Goal: Task Accomplishment & Management: Complete application form

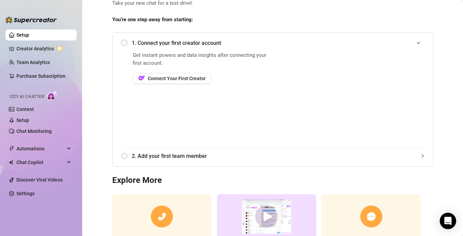
scroll to position [27, 0]
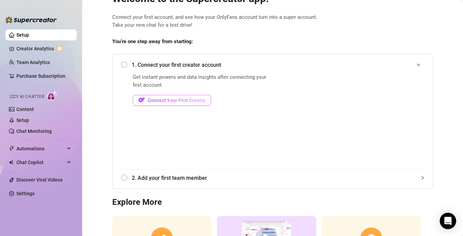
click at [173, 102] on span "Connect Your First Creator" at bounding box center [177, 99] width 58 height 5
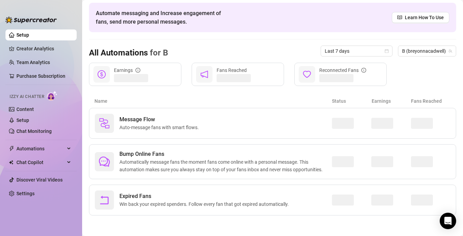
scroll to position [26, 0]
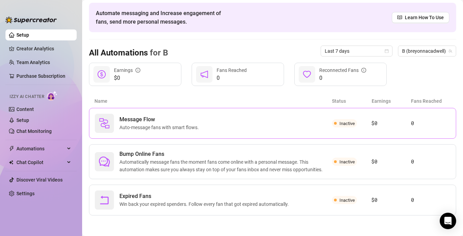
click at [194, 115] on div "Message Flow Auto-message fans with smart flows." at bounding box center [213, 123] width 237 height 19
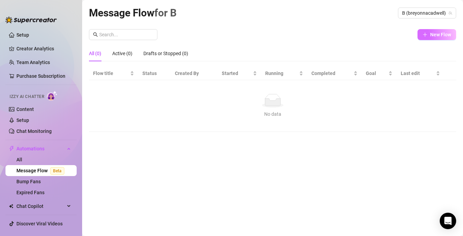
click at [426, 38] on button "New Flow" at bounding box center [436, 34] width 39 height 11
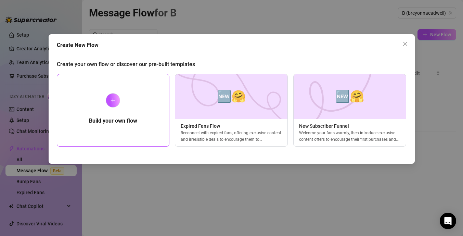
click at [110, 115] on div "Build your own flow" at bounding box center [113, 110] width 113 height 73
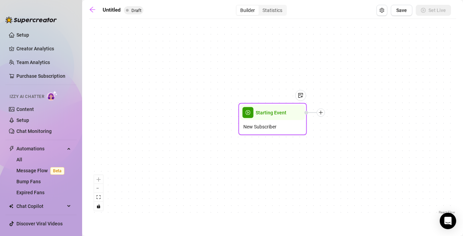
click at [276, 112] on span "Starting Event" at bounding box center [271, 113] width 31 height 8
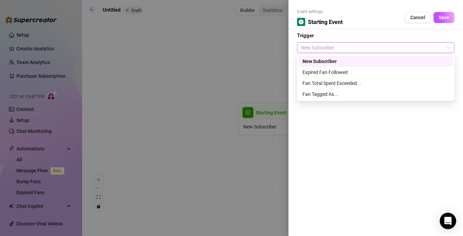
click at [332, 49] on span "New Subscriber" at bounding box center [375, 47] width 149 height 10
click at [406, 18] on button "Cancel" at bounding box center [418, 17] width 26 height 11
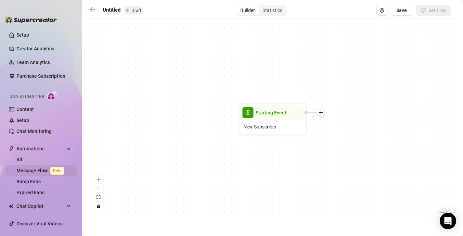
click at [42, 170] on link "Message Flow Beta" at bounding box center [41, 170] width 51 height 5
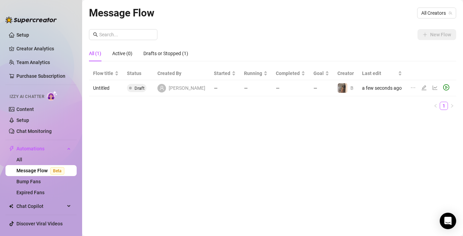
click at [410, 89] on icon "ellipsis" at bounding box center [412, 87] width 5 height 5
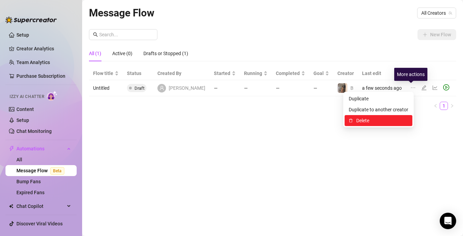
click at [370, 121] on span "Delete" at bounding box center [382, 121] width 52 height 8
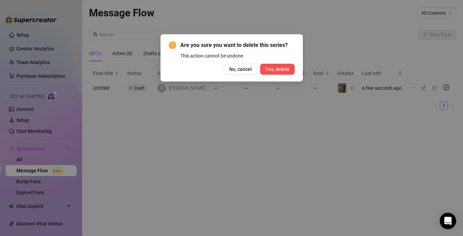
click at [279, 66] on button "Yes, delete" at bounding box center [277, 69] width 35 height 11
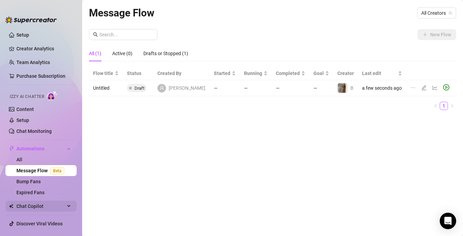
click at [51, 207] on span "Chat Copilot" at bounding box center [40, 205] width 49 height 11
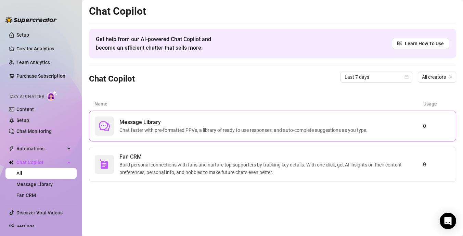
click at [230, 132] on span "Chat faster with pre-formatted PPVs, a library of ready to use responses, and a…" at bounding box center [244, 130] width 251 height 8
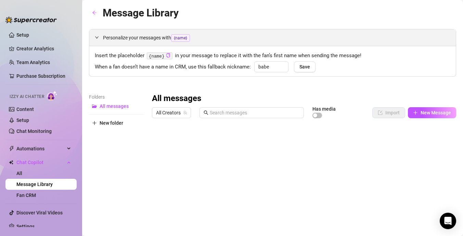
click at [185, 37] on span "{name}" at bounding box center [180, 38] width 19 height 8
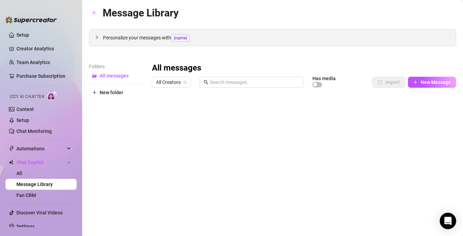
click at [185, 37] on span "{name}" at bounding box center [180, 38] width 19 height 8
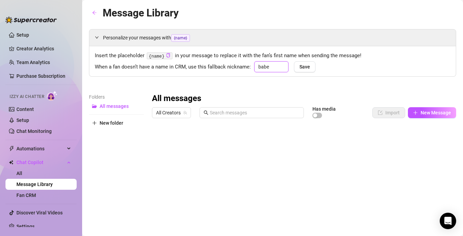
click at [273, 67] on input "babe" at bounding box center [271, 66] width 34 height 11
type input "baby"
click at [306, 69] on span "Save" at bounding box center [304, 66] width 11 height 5
click at [29, 118] on link "Setup" at bounding box center [22, 119] width 13 height 5
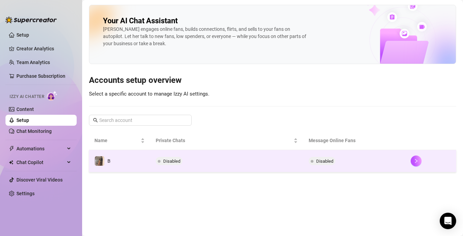
click at [126, 161] on td "B" at bounding box center [119, 161] width 61 height 22
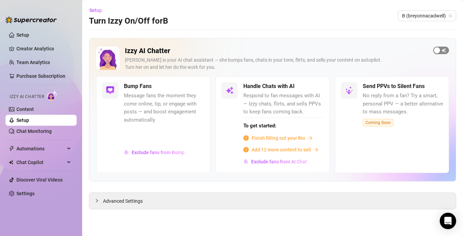
click at [437, 49] on div "button" at bounding box center [437, 50] width 6 height 6
click at [286, 136] on span "Finish filling out your Bio" at bounding box center [278, 138] width 54 height 8
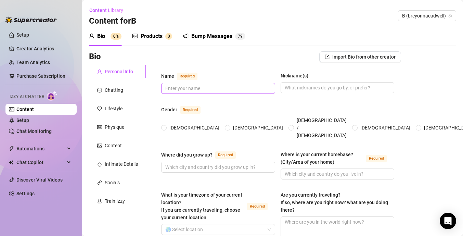
click at [208, 83] on span at bounding box center [218, 88] width 114 height 11
click at [211, 88] on input "Name Required" at bounding box center [217, 88] width 104 height 8
type input "Breyonna"
type input "Bre"
click at [165, 126] on input "[DEMOGRAPHIC_DATA]" at bounding box center [164, 128] width 3 height 4
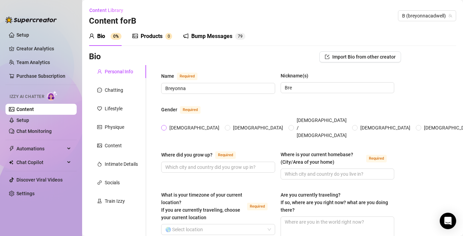
radio input "true"
click at [245, 162] on span at bounding box center [218, 166] width 114 height 11
type input "Bloomington [US_STATE]"
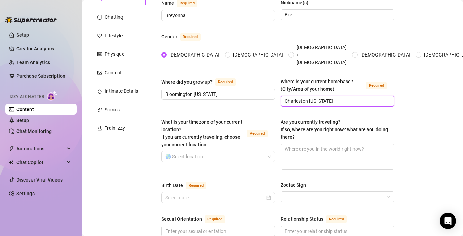
scroll to position [77, 0]
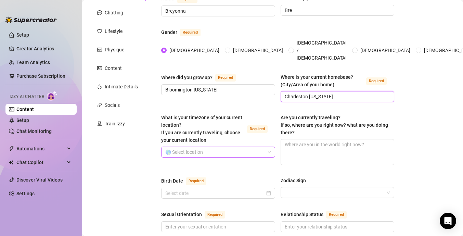
drag, startPoint x: 223, startPoint y: 138, endPoint x: 246, endPoint y: 143, distance: 23.1
click at [223, 146] on div "🌎 Select location" at bounding box center [218, 151] width 114 height 11
type input "Charleston [US_STATE]"
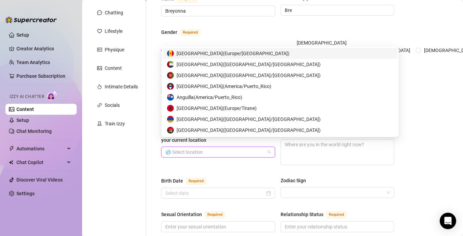
click at [239, 147] on input "What is your timezone of your current location? If you are currently traveling,…" at bounding box center [215, 152] width 100 height 10
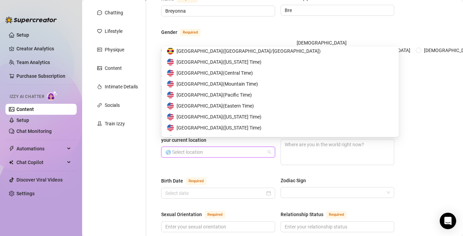
scroll to position [3371, 0]
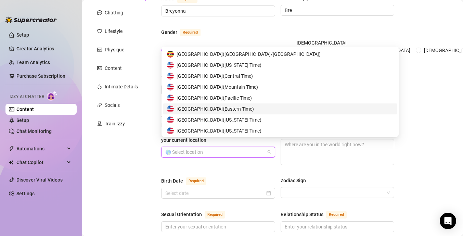
click at [245, 107] on span "United States of America ( Eastern Time )" at bounding box center [215, 109] width 77 height 8
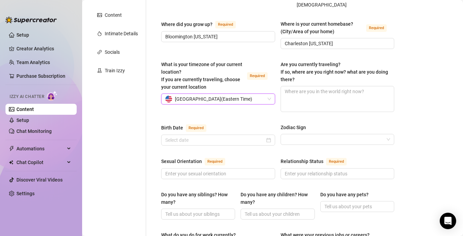
scroll to position [136, 0]
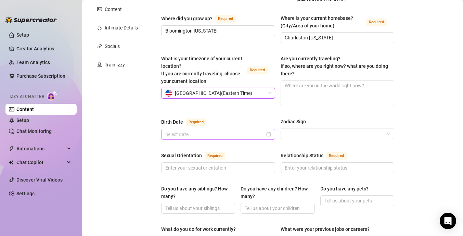
click at [271, 129] on div at bounding box center [218, 134] width 114 height 11
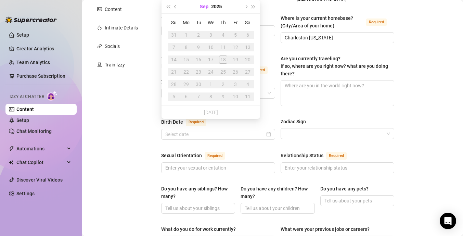
click at [206, 6] on button "Sep" at bounding box center [204, 7] width 9 height 14
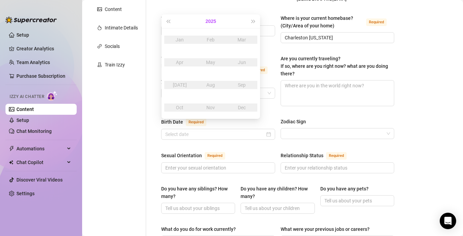
click at [211, 20] on button "2025" at bounding box center [210, 21] width 11 height 14
click at [169, 21] on span "Last year (Control + left)" at bounding box center [167, 20] width 3 height 3
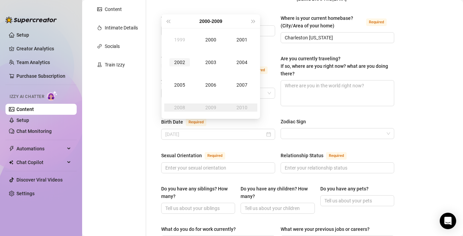
click at [183, 57] on td "2002" at bounding box center [179, 62] width 31 height 23
click at [208, 62] on div "May" at bounding box center [210, 62] width 21 height 8
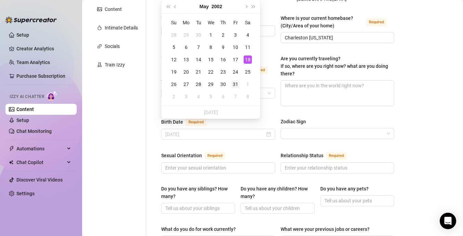
type input "[DATE]"
click at [236, 85] on div "31" at bounding box center [235, 84] width 8 height 8
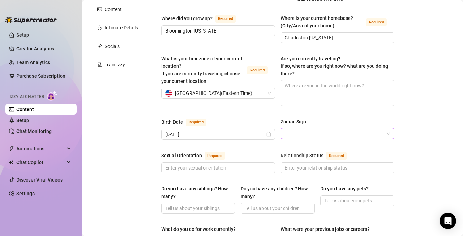
click at [291, 128] on input "Zodiac Sign" at bounding box center [335, 133] width 100 height 10
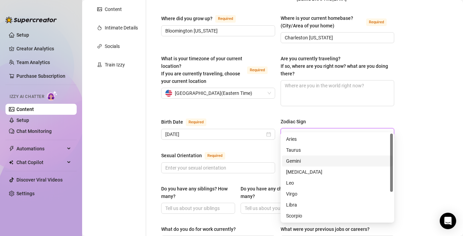
click at [303, 159] on div "Gemini" at bounding box center [337, 161] width 103 height 8
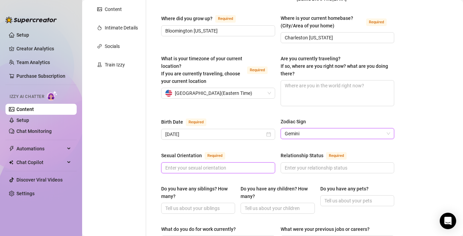
click at [212, 164] on input "Sexual Orientation Required" at bounding box center [217, 168] width 104 height 8
type input "s"
type input "[DEMOGRAPHIC_DATA]"
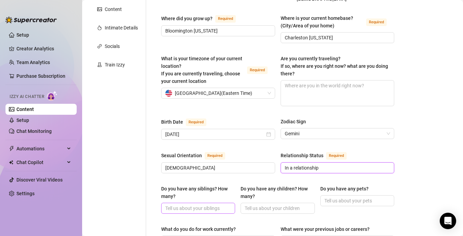
type input "In a relationship"
click at [175, 204] on input "Do you have any siblings? How many?" at bounding box center [197, 208] width 64 height 8
type input "2"
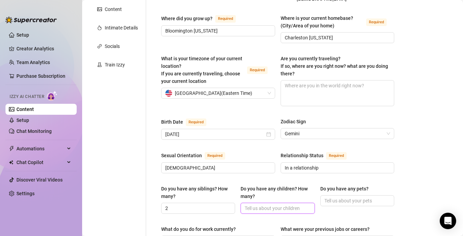
click at [252, 204] on input "Do you have any children? How many?" at bounding box center [277, 208] width 64 height 8
type input "0"
click at [343, 197] on input "Do you have any pets?" at bounding box center [356, 201] width 64 height 8
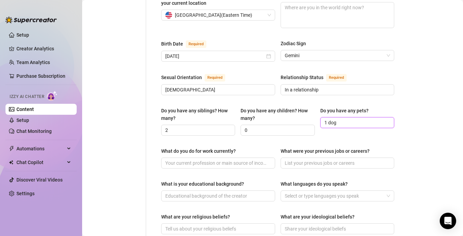
scroll to position [223, 0]
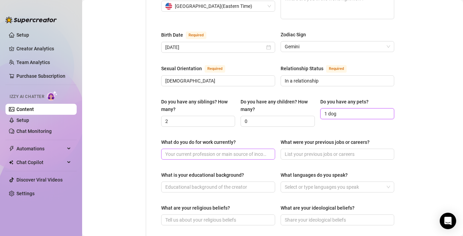
type input "1 dog"
click at [247, 150] on input "What do you do for work currently?" at bounding box center [217, 154] width 104 height 8
type input "onlyfans, personal training"
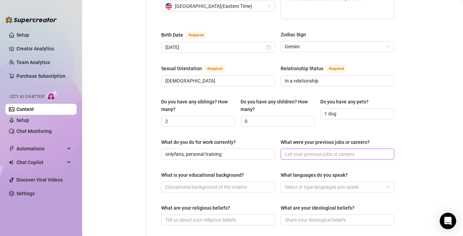
click at [309, 150] on input "What were your previous jobs or careers?" at bounding box center [337, 154] width 104 height 8
type input "m"
type input "active duty military"
click at [218, 183] on input "What is your educational background?" at bounding box center [217, 187] width 104 height 8
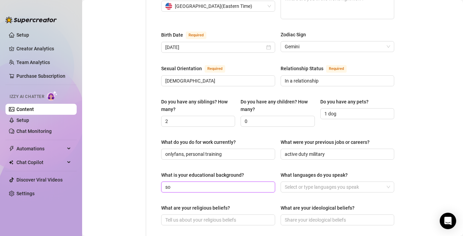
type input "s"
click at [309, 182] on div at bounding box center [334, 187] width 104 height 10
type input "Some College"
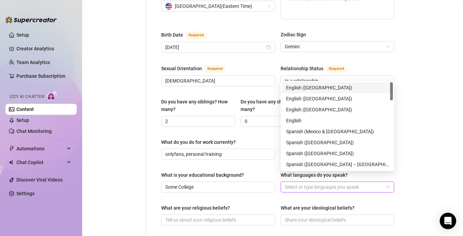
click at [313, 89] on div "English ([GEOGRAPHIC_DATA])" at bounding box center [337, 88] width 103 height 8
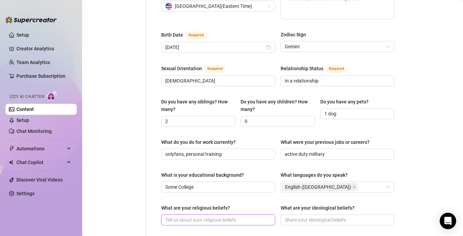
click at [190, 216] on input "What are your religious beliefs?" at bounding box center [217, 220] width 104 height 8
type input "[DEMOGRAPHIC_DATA]"
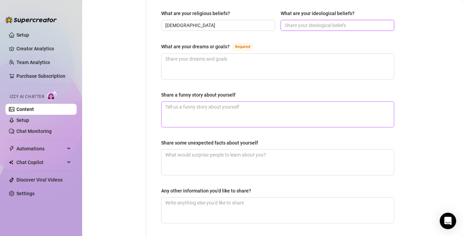
scroll to position [354, 0]
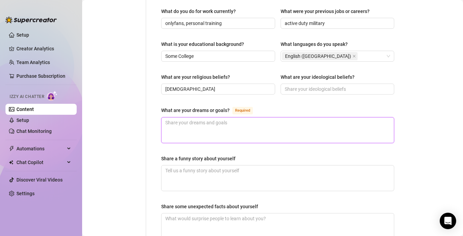
click at [213, 120] on textarea "What are your dreams or goals? Required" at bounding box center [277, 129] width 232 height 25
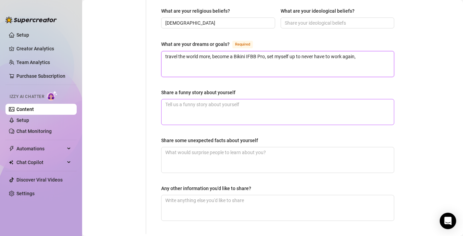
scroll to position [420, 0]
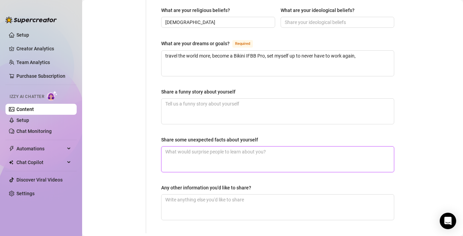
click at [261, 146] on textarea "Share some unexpected facts about yourself" at bounding box center [277, 158] width 232 height 25
click at [243, 146] on textarea "Share some unexpected facts about yourself" at bounding box center [277, 158] width 232 height 25
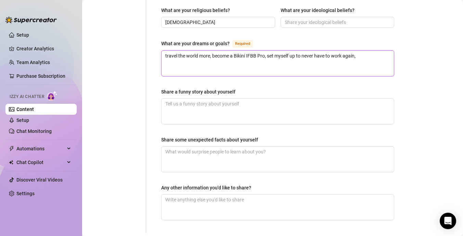
drag, startPoint x: 364, startPoint y: 50, endPoint x: 286, endPoint y: 39, distance: 79.0
click at [286, 39] on div "What are your dreams or goals? Required travel the world more, become a Bikini …" at bounding box center [277, 57] width 233 height 37
click at [292, 51] on textarea "travel the world more, become a Bikini IFBB Pro, set myself up to never have to…" at bounding box center [277, 63] width 232 height 25
drag, startPoint x: 359, startPoint y: 47, endPoint x: 270, endPoint y: 48, distance: 89.0
click at [270, 51] on textarea "travel the world more, become a Bikini IFBB Pro, set myself up to never have to…" at bounding box center [277, 63] width 232 height 25
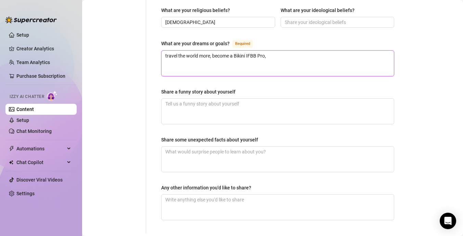
click at [277, 51] on textarea "travel the world more, become a Bikini IFBB Pro," at bounding box center [277, 63] width 232 height 25
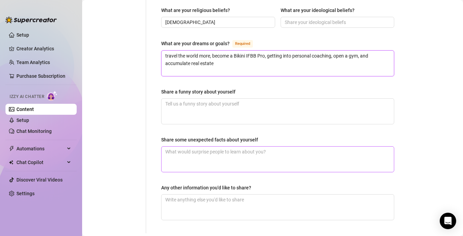
scroll to position [457, 0]
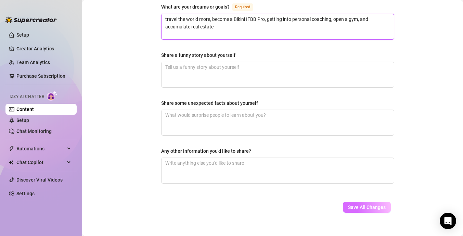
type textarea "travel the world more, become a Bikini IFBB Pro, getting into personal coaching…"
click at [381, 204] on span "Save All Changes" at bounding box center [367, 206] width 38 height 5
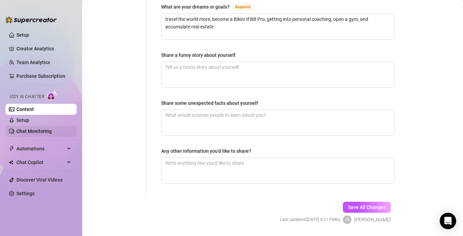
click at [44, 128] on link "Chat Monitoring" at bounding box center [33, 130] width 35 height 5
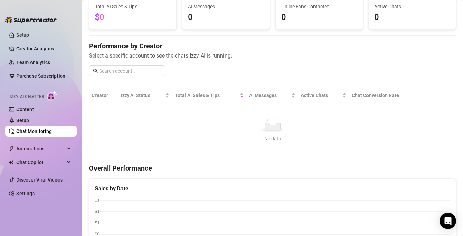
scroll to position [52, 0]
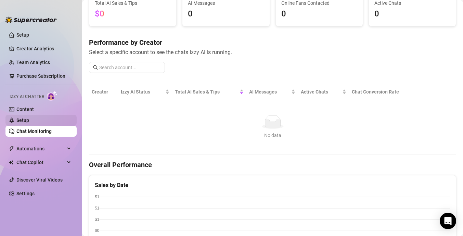
click at [29, 120] on link "Setup" at bounding box center [22, 119] width 13 height 5
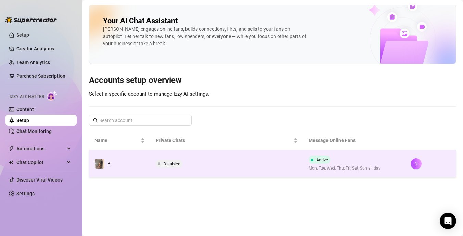
click at [227, 166] on td "Disabled" at bounding box center [226, 163] width 153 height 27
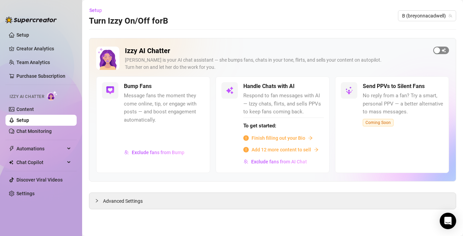
click at [438, 53] on div "button" at bounding box center [437, 50] width 6 height 6
click at [315, 87] on div "button" at bounding box center [312, 86] width 6 height 6
click at [94, 10] on span "Setup" at bounding box center [95, 10] width 13 height 5
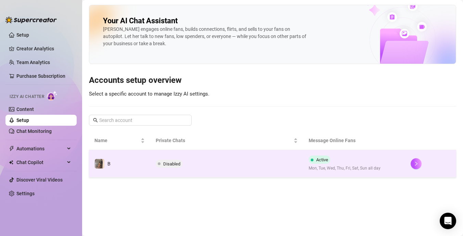
click at [216, 170] on td "Disabled" at bounding box center [226, 163] width 153 height 27
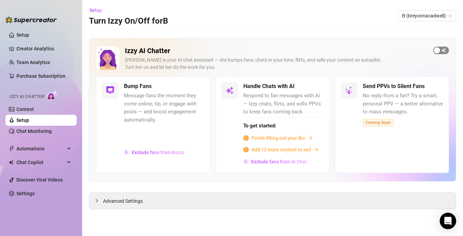
click at [440, 52] on div "button" at bounding box center [437, 50] width 6 height 6
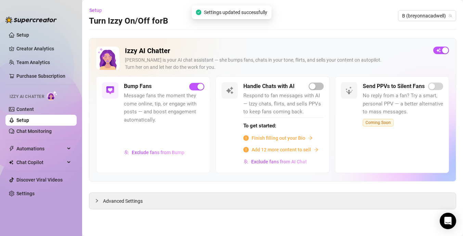
click at [144, 211] on main "Setup Turn Izzy On/Off for B B (breyonnacadwell) Izzy AI Chatter Izzy is your A…" at bounding box center [272, 118] width 381 height 236
click at [150, 199] on div "Advanced Settings" at bounding box center [272, 201] width 366 height 16
click at [102, 198] on div at bounding box center [99, 201] width 8 height 8
click at [112, 202] on span "Advanced Settings" at bounding box center [123, 201] width 40 height 8
click at [113, 203] on span "Advanced Settings" at bounding box center [123, 201] width 40 height 8
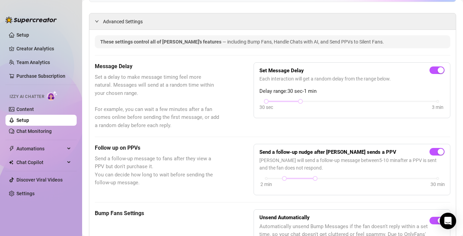
scroll to position [186, 0]
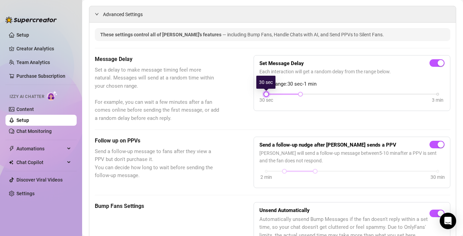
drag, startPoint x: 266, startPoint y: 95, endPoint x: 288, endPoint y: 93, distance: 21.3
click at [288, 93] on div "30 sec 3 min" at bounding box center [351, 93] width 171 height 3
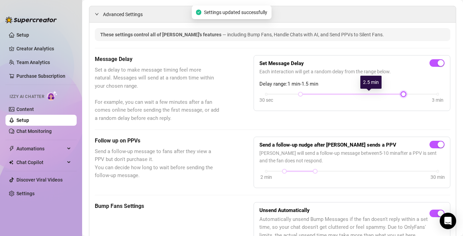
drag, startPoint x: 301, startPoint y: 93, endPoint x: 387, endPoint y: 96, distance: 85.9
click at [387, 96] on div "30 sec 3 min" at bounding box center [351, 98] width 185 height 13
drag, startPoint x: 401, startPoint y: 94, endPoint x: 367, endPoint y: 90, distance: 33.8
click at [367, 90] on div "Set Message Delay Each interaction will get a random delay from the range below…" at bounding box center [351, 83] width 185 height 44
click at [347, 77] on div "Set Message Delay Each interaction will get a random delay from the range below…" at bounding box center [351, 83] width 185 height 44
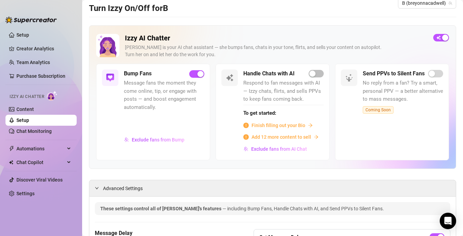
scroll to position [0, 0]
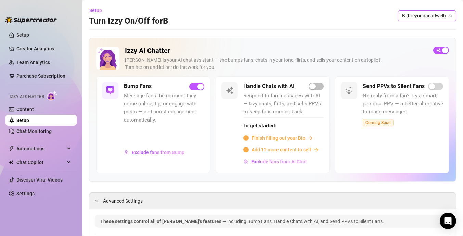
click at [424, 19] on span "B (breyonnacadwell)" at bounding box center [427, 16] width 50 height 10
click at [325, 21] on div "Setup Turn Izzy On/Off for B B (breyonnacadwell)" at bounding box center [272, 16] width 367 height 22
click at [18, 120] on link "Setup" at bounding box center [22, 119] width 13 height 5
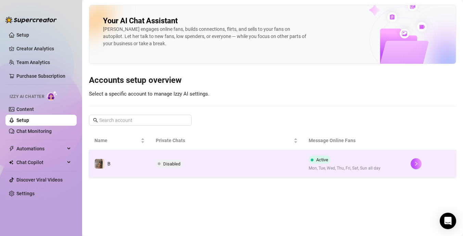
click at [169, 164] on span "Disabled" at bounding box center [171, 163] width 17 height 5
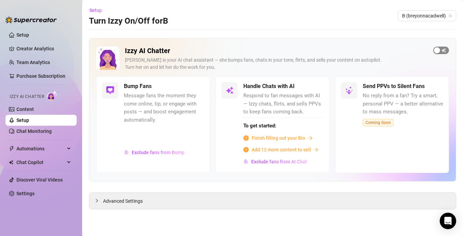
click at [437, 52] on div "button" at bounding box center [437, 50] width 6 height 6
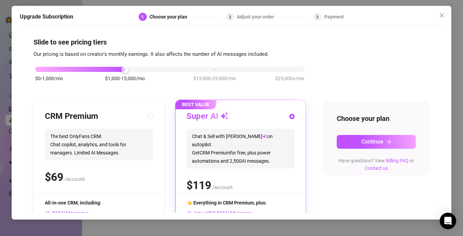
click at [217, 68] on div "$0-1,000/mo $1,000-15,000/mo $15,000-25,000/mo $25,000+/mo" at bounding box center [169, 67] width 269 height 4
click at [114, 69] on div at bounding box center [80, 69] width 90 height 5
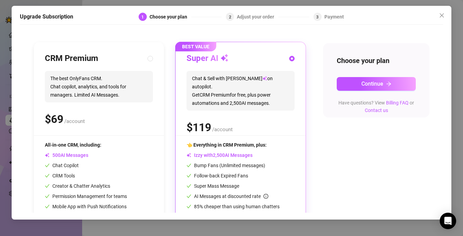
scroll to position [83, 0]
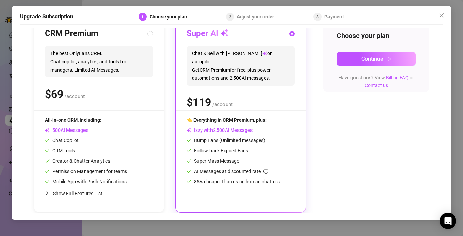
click at [84, 193] on span "Show Full Features List" at bounding box center [77, 193] width 49 height 5
radio input "true"
radio input "false"
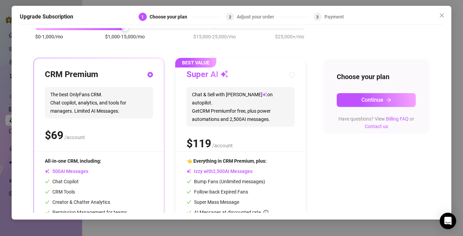
scroll to position [31, 0]
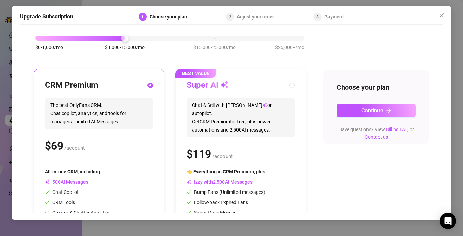
click at [251, 91] on div "Super AI Chat & Sell with Izzy on autopilot. Get CRM Premium for free, plus pow…" at bounding box center [240, 121] width 108 height 82
radio input "false"
radio input "true"
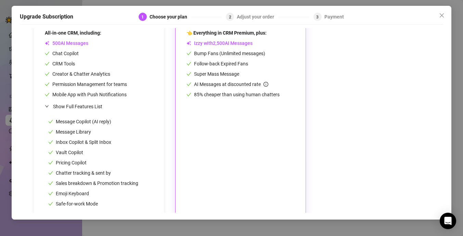
scroll to position [179, 0]
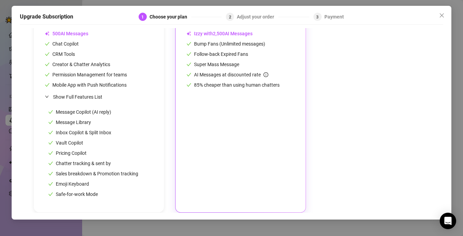
click at [128, 104] on div "Show Full Features List" at bounding box center [99, 97] width 108 height 16
radio input "true"
radio input "false"
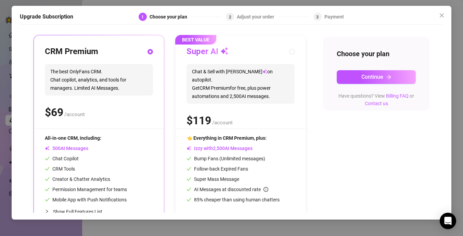
scroll to position [63, 0]
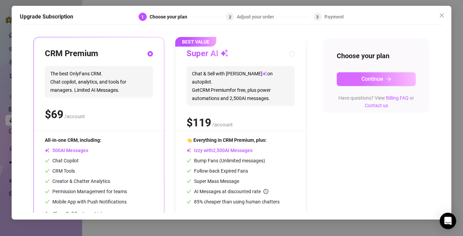
click at [381, 79] on span "Continue" at bounding box center [372, 79] width 22 height 6
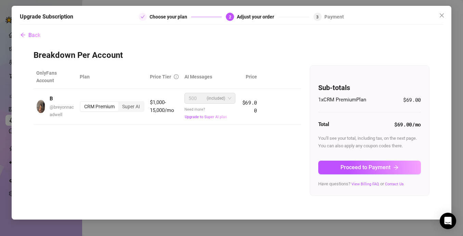
scroll to position [0, 0]
click at [135, 109] on div "Super AI" at bounding box center [130, 107] width 25 height 10
click at [129, 106] on div "Super AI" at bounding box center [130, 107] width 25 height 10
click at [120, 103] on input "Super AI" at bounding box center [120, 103] width 0 height 0
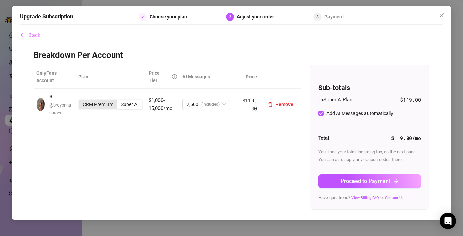
click at [107, 103] on div "CRM Premium" at bounding box center [98, 105] width 38 height 10
click at [81, 101] on input "CRM Premium" at bounding box center [81, 101] width 0 height 0
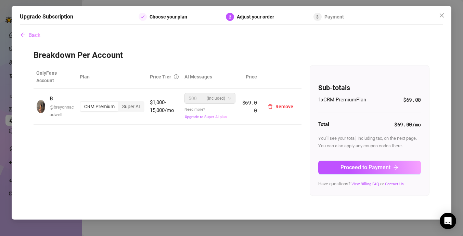
click at [212, 99] on span "(included)" at bounding box center [216, 98] width 18 height 10
click at [32, 34] on span "Back" at bounding box center [34, 35] width 12 height 6
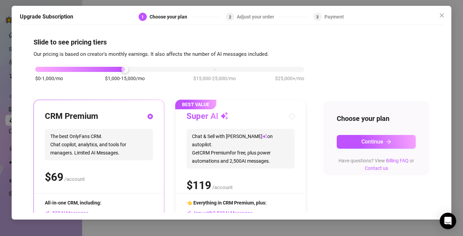
click at [43, 69] on div "$0-1,000/mo $1,000-15,000/mo $15,000-25,000/mo $25,000+/mo" at bounding box center [169, 67] width 269 height 4
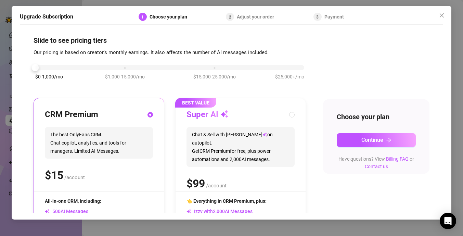
scroll to position [2, 0]
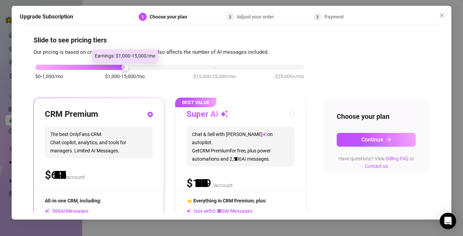
click at [118, 66] on div "$0-1,000/mo $1,000-15,000/mo $15,000-25,000/mo $25,000+/mo" at bounding box center [169, 65] width 269 height 4
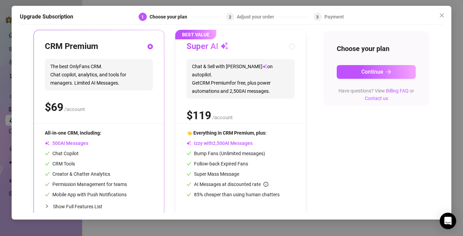
scroll to position [83, 0]
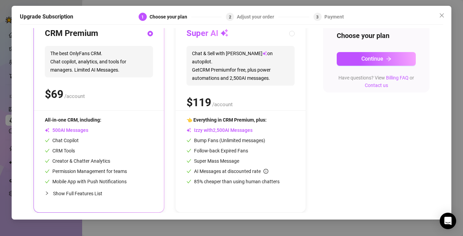
click at [62, 193] on span "Show Full Features List" at bounding box center [77, 193] width 49 height 5
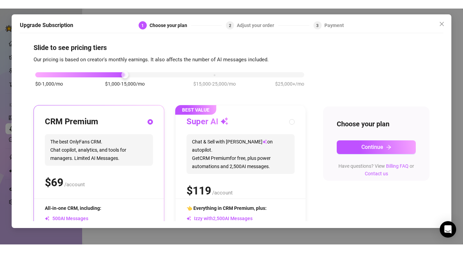
scroll to position [0, 0]
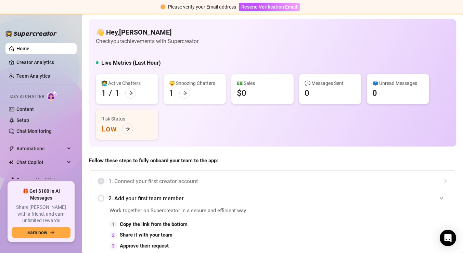
click at [16, 48] on link "Home" at bounding box center [22, 48] width 13 height 5
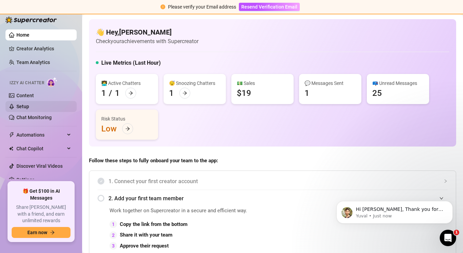
click at [20, 106] on link "Setup" at bounding box center [22, 106] width 13 height 5
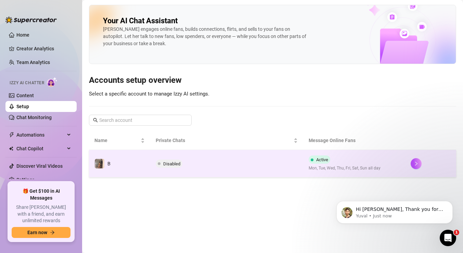
click at [172, 164] on span "Disabled" at bounding box center [171, 163] width 17 height 5
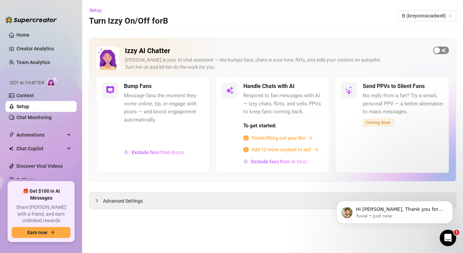
click at [439, 49] on div "button" at bounding box center [437, 50] width 6 height 6
click at [278, 140] on span "Finish filling out your Bio" at bounding box center [278, 138] width 54 height 8
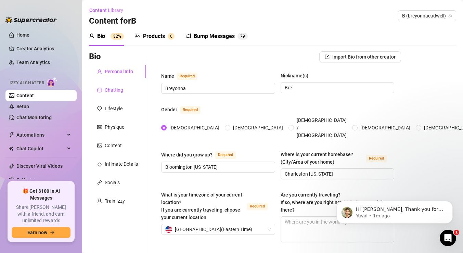
click at [109, 89] on div "Chatting" at bounding box center [114, 90] width 18 height 8
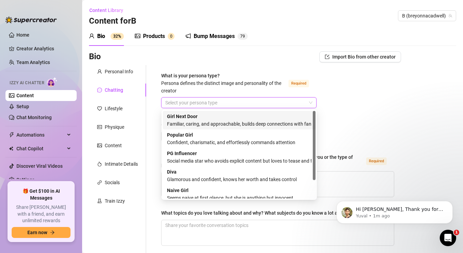
click at [193, 102] on input "What is your persona type? [PERSON_NAME] defines the distinct image and persona…" at bounding box center [235, 102] width 141 height 10
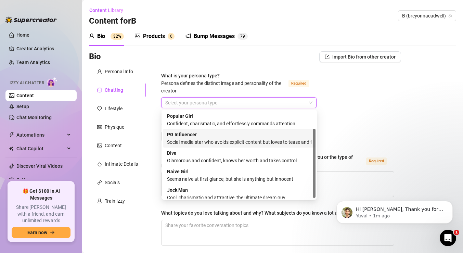
scroll to position [23, 0]
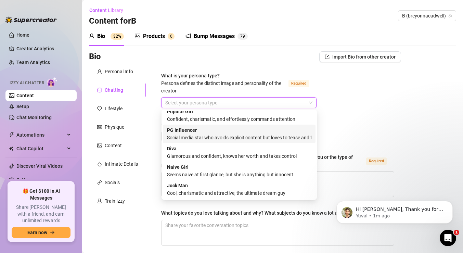
click at [207, 138] on div "Social media star who avoids explicit content but loves to tease and flirt" at bounding box center [239, 138] width 144 height 8
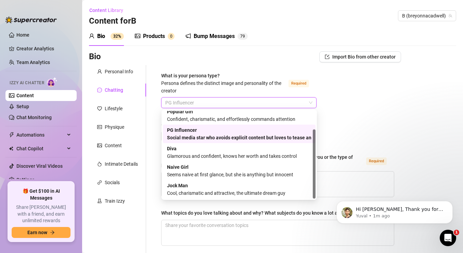
click at [208, 104] on span "PG Influencer" at bounding box center [238, 102] width 147 height 10
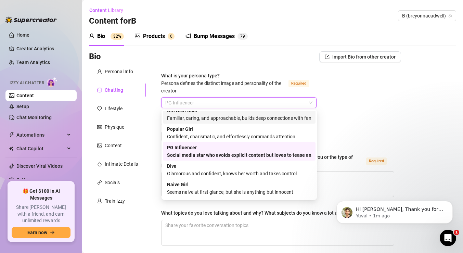
scroll to position [0, 0]
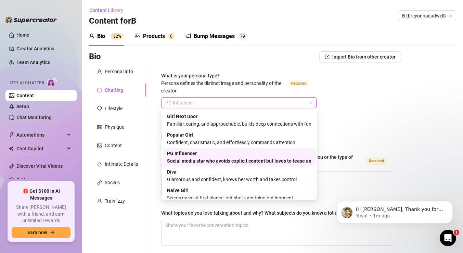
click at [243, 157] on div "Social media star who avoids explicit content but loves to tease and flirt" at bounding box center [239, 161] width 144 height 8
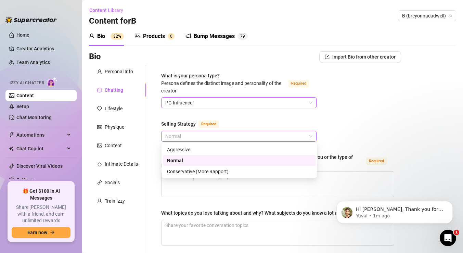
click at [245, 139] on span "Normal" at bounding box center [238, 136] width 147 height 10
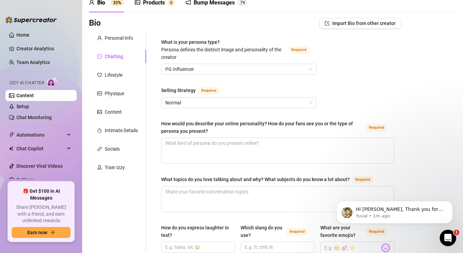
scroll to position [40, 0]
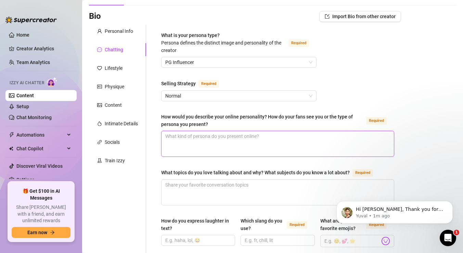
click at [304, 141] on textarea "How would you describe your online personality? How do your fans see you or the…" at bounding box center [277, 143] width 232 height 25
type textarea "M"
type textarea "My"
type textarea "My o"
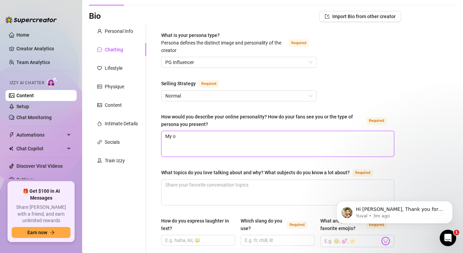
type textarea "My on"
type textarea "My onl"
type textarea "My onli"
type textarea "My onlin"
type textarea "My online"
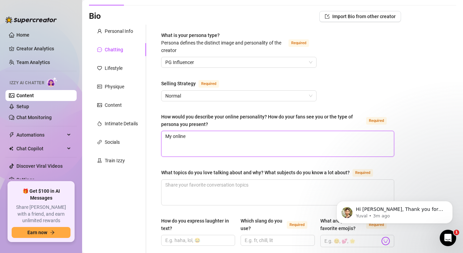
type textarea "My online"
type textarea "My online p"
type textarea "My online pe"
type textarea "My online per"
type textarea "My online perso"
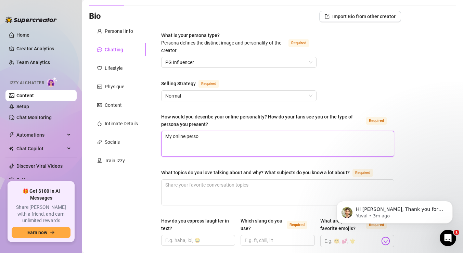
type textarea "My online person"
type textarea "My online persona"
type textarea "My online personal"
type textarea "My online personali"
type textarea "My online personalit"
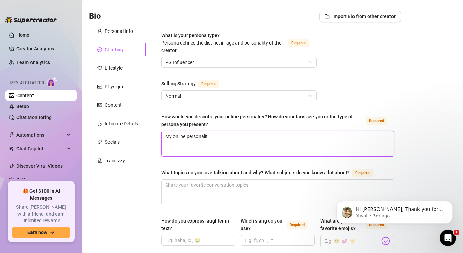
type textarea "My online personality"
type textarea "My online personality i"
type textarea "My online personality is"
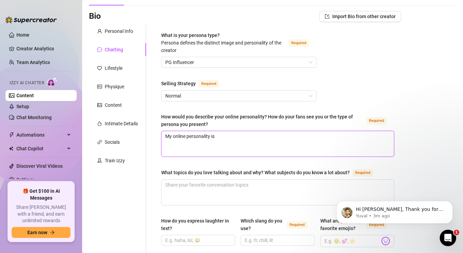
type textarea "My online personality is b"
type textarea "My online personality is [PERSON_NAME]"
type textarea "My online personality is bol"
type textarea "My online personality is bold"
type textarea "My online personality is bold,"
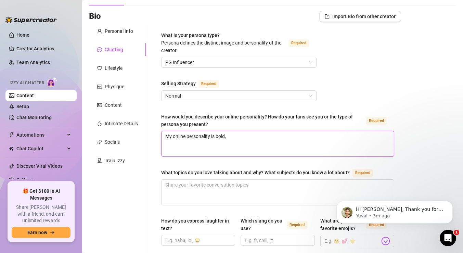
type textarea "My online personality is bold,"
type textarea "My online personality is bold, s"
type textarea "My online personality is bold, se"
type textarea "My online personality is bold, sexy"
type textarea "My online personality is bold, sexy,"
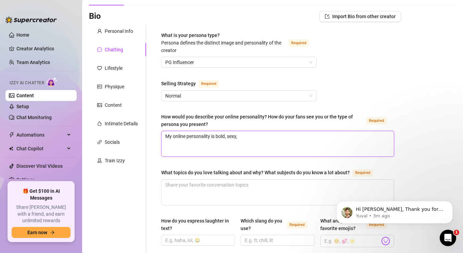
type textarea "My online personality is bold, sexy, a"
type textarea "My online personality is bold, sexy, an"
type textarea "My online personality is bold, sexy, and"
type textarea "My online personality is bold, sexy, and p"
type textarea "My online personality is bold, sexy, and pl"
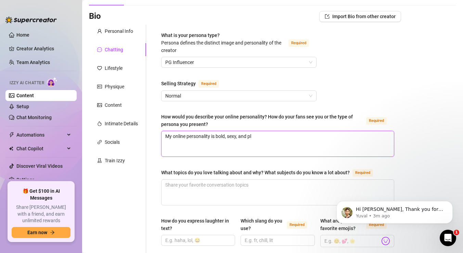
type textarea "My online personality is bold, sexy, and pla"
type textarea "My online personality is bold, sexy, and play"
type textarea "My online personality is bold, sexy, and playf"
type textarea "My online personality is bold, sexy, and playfu"
type textarea "My online personality is bold, sexy, and playful"
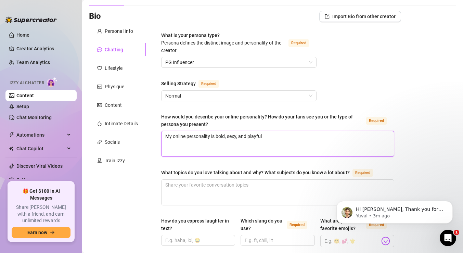
type textarea "My online personality is bold, sexy, and playful."
type textarea "My online personality is bold, sexy, and playful. I"
type textarea "My online personality is bold, sexy, and playful. I w"
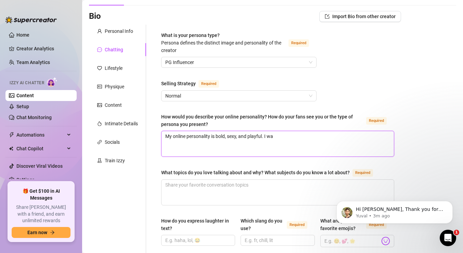
type textarea "My online personality is bold, sexy, and playful. I wan"
type textarea "My online personality is bold, sexy, and playful. I want"
type textarea "My online personality is bold, sexy, and playful. I want f"
type textarea "My online personality is bold, sexy, and playful. I want fa"
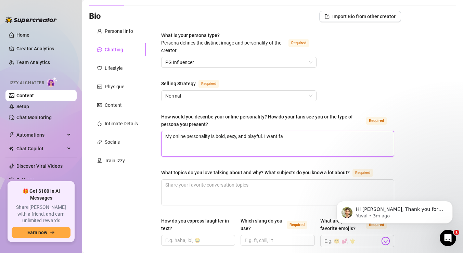
type textarea "My online personality is bold, sexy, and playful. I want fan"
type textarea "My online personality is bold, sexy, and playful. I want fans"
type textarea "My online personality is bold, sexy, and playful. I want fans t"
type textarea "My online personality is bold, sexy, and playful. I want fans to"
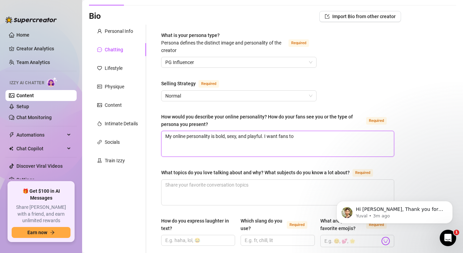
type textarea "My online personality is bold, sexy, and playful. I want fans to"
type textarea "My online personality is bold, sexy, and playful. I want fans to s"
type textarea "My online personality is bold, sexy, and playful. I want fans to se4e"
type textarea "My online personality is bold, sexy, and playful. I want fans to se4e m"
type textarea "My online personality is bold, sexy, and playful. I want fans to se4e me"
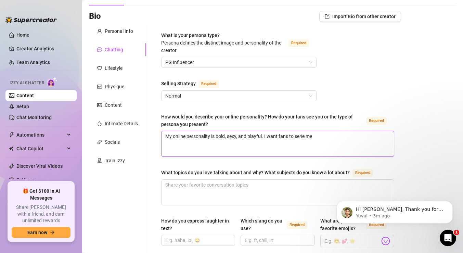
type textarea "My online personality is bold, sexy, and playful. I want fans to se4e me"
type textarea "My online personality is bold, sexy, and playful. I want fans to se4e me a"
type textarea "My online personality is bold, sexy, and playful. I want fans to se4e me as"
type textarea "My online personality is bold, sexy, and playful. I want fans to se4e me as c"
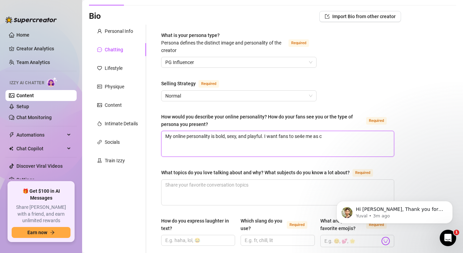
type textarea "My online personality is bold, sexy, and playful. I want fans to se4e me as co"
type textarea "My online personality is bold, sexy, and playful. I want fans to se4e me as con"
type textarea "My online personality is bold, sexy, and playful. I want fans to se4e me as conf"
type textarea "My online personality is bold, sexy, and playful. I want fans to se4e me as con…"
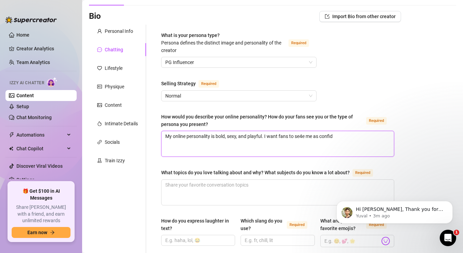
type textarea "My online personality is bold, sexy, and playful. I want fans to se4e me as con…"
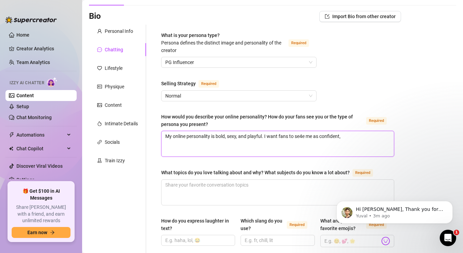
type textarea "My online personality is bold, sexy, and playful. I want fans to se4e me as con…"
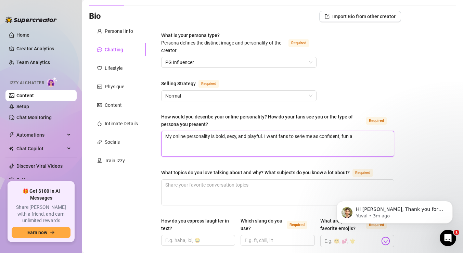
type textarea "My online personality is bold, sexy, and playful. I want fans to se4e me as con…"
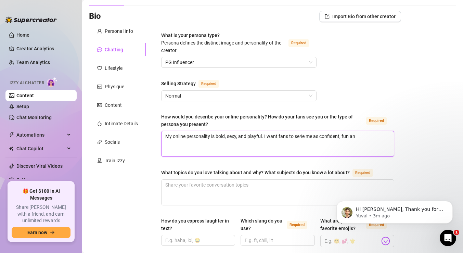
type textarea "My online personality is bold, sexy, and playful. I want fans to se4e me as con…"
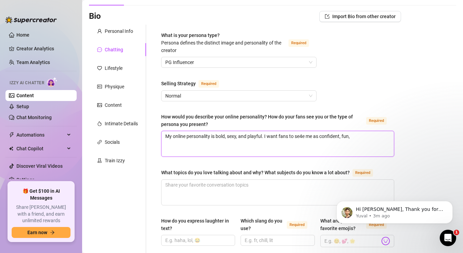
type textarea "My online personality is bold, sexy, and playful. I want fans to se4e me as con…"
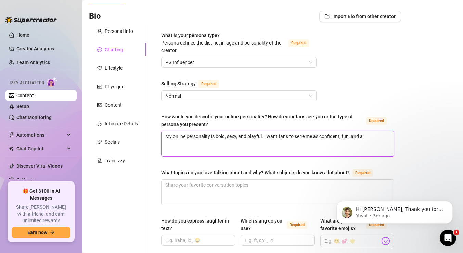
type textarea "My online personality is bold, sexy, and playful. I want fans to se4e me as con…"
click at [302, 137] on textarea "My online personality is bold, sexy, and playful. I want fans to se4e me as con…" at bounding box center [277, 143] width 232 height 25
click at [294, 140] on textarea "My online personality is bold, sexy, and playful. I want fans to see me as conf…" at bounding box center [277, 143] width 232 height 25
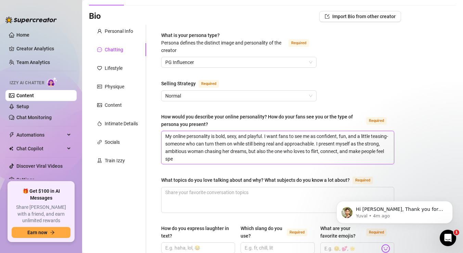
scroll to position [0, 0]
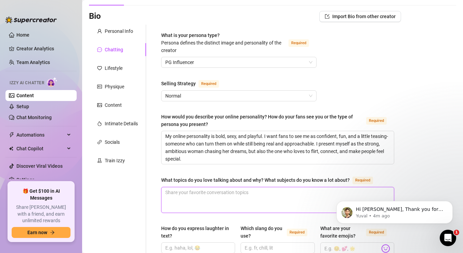
click at [173, 191] on textarea "What topics do you love talking about and why? What subjects do you know a lot …" at bounding box center [277, 199] width 232 height 25
click at [201, 200] on textarea "What topics do you love talking about and why? What subjects do you know a lot …" at bounding box center [277, 199] width 232 height 25
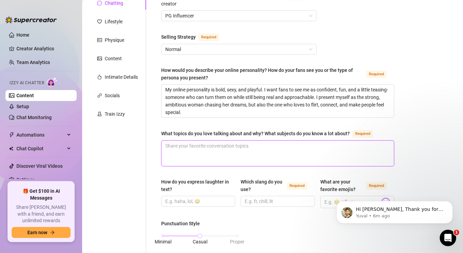
scroll to position [87, 0]
click at [328, 146] on textarea "What topics do you love talking about and why? What subjects do you know a lot …" at bounding box center [277, 152] width 232 height 25
click at [320, 161] on textarea "What topics do you love talking about and why? What subjects do you know a lot …" at bounding box center [277, 152] width 232 height 25
click at [341, 148] on textarea "What topics do you love talking about and why? What subjects do you know a lot …" at bounding box center [277, 152] width 232 height 25
click at [342, 152] on textarea "What topics do you love talking about and why? What subjects do you know a lot …" at bounding box center [277, 152] width 232 height 25
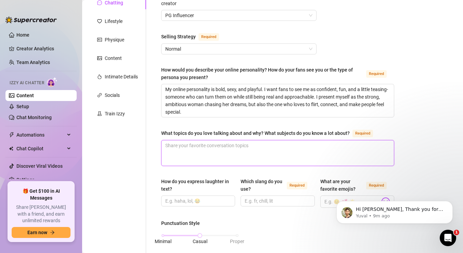
paste textarea "ove chatting about fitness and my journey to becoming an IFBB bikini pro, but I…"
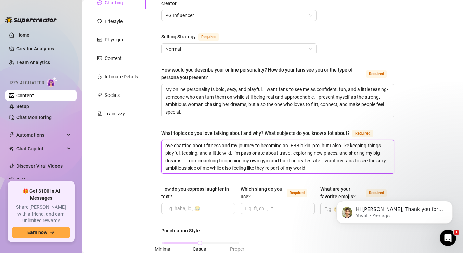
scroll to position [0, 0]
click at [165, 144] on textarea "ove chatting about fitness and my journey to becoming an IFBB bikini pro, but I…" at bounding box center [277, 156] width 232 height 33
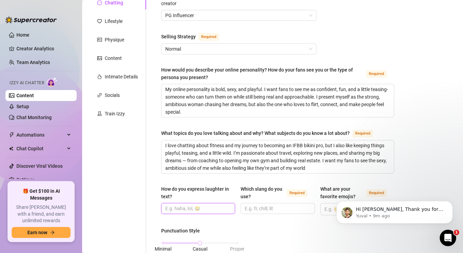
click at [185, 205] on input "How do you express laughter in text?" at bounding box center [197, 209] width 64 height 8
click at [192, 208] on input "haha, lol," at bounding box center [197, 209] width 64 height 8
paste input "😂"
click at [258, 208] on input "Which slang do you use? Required" at bounding box center [277, 209] width 64 height 8
drag, startPoint x: 326, startPoint y: 207, endPoint x: 655, endPoint y: 392, distance: 377.3
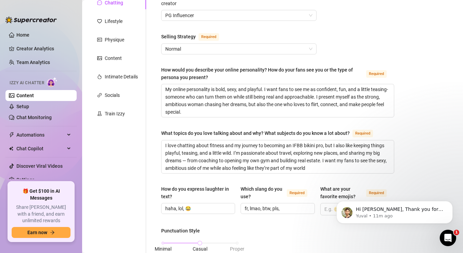
click at [326, 207] on html "Hi [PERSON_NAME], Thank you for choosing Supercreator to help grow your account…" at bounding box center [394, 210] width 137 height 48
click at [330, 209] on body "Hi [PERSON_NAME], Thank you for choosing Supercreator to help grow your account…" at bounding box center [394, 210] width 131 height 42
click at [417, 172] on div "Hi [PERSON_NAME], Thank you for choosing Supercreator to help grow your account…" at bounding box center [394, 181] width 126 height 86
click at [450, 202] on icon "Dismiss notification" at bounding box center [451, 203] width 4 height 4
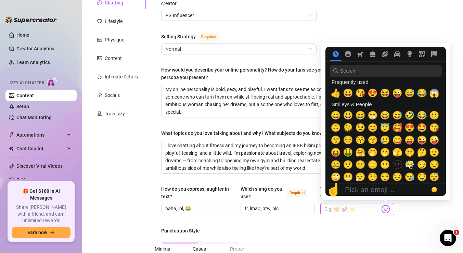
click at [389, 210] on img at bounding box center [385, 209] width 9 height 9
drag, startPoint x: 365, startPoint y: 207, endPoint x: 344, endPoint y: 207, distance: 20.9
click at [365, 207] on input "What are your favorite emojis? Required" at bounding box center [351, 209] width 55 height 9
click at [344, 207] on input "What are your favorite emojis? Required" at bounding box center [351, 209] width 55 height 9
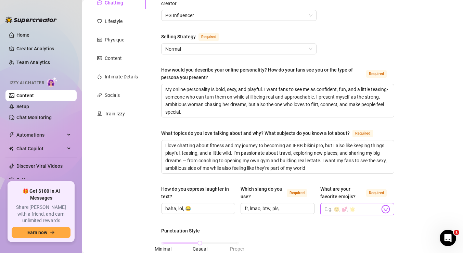
click at [386, 210] on img at bounding box center [385, 209] width 9 height 9
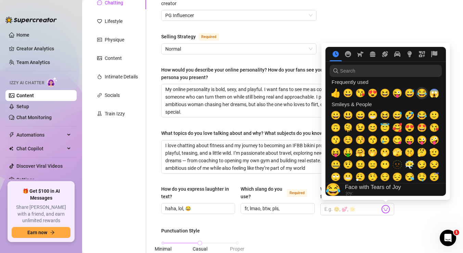
click at [419, 94] on span "😂" at bounding box center [422, 93] width 10 height 10
click at [346, 57] on nav at bounding box center [385, 54] width 120 height 14
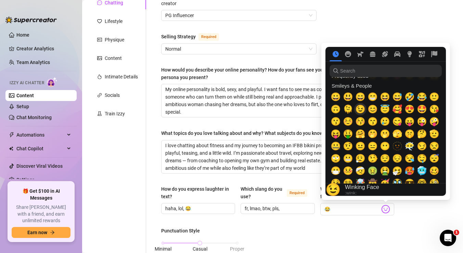
click at [359, 110] on span "😉" at bounding box center [360, 109] width 10 height 10
click at [420, 146] on span "😏" at bounding box center [422, 146] width 10 height 10
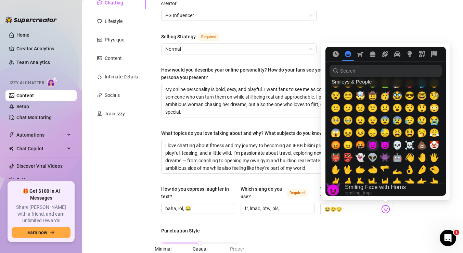
click at [372, 146] on span "😈" at bounding box center [372, 145] width 10 height 10
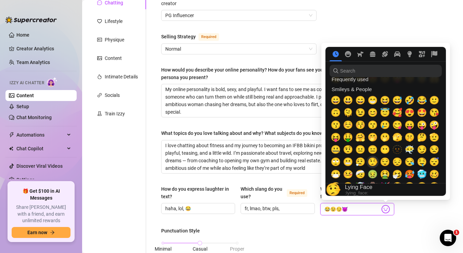
scroll to position [17, 0]
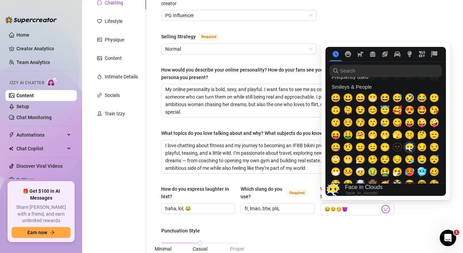
click at [420, 161] on span "🤤" at bounding box center [422, 160] width 10 height 10
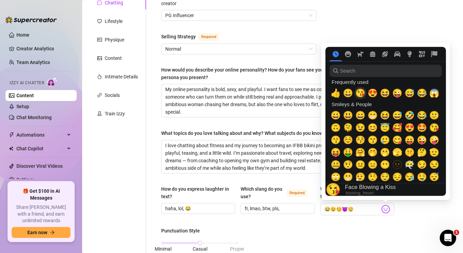
click at [362, 94] on span "😘" at bounding box center [360, 93] width 10 height 10
click at [411, 56] on icon "Objects" at bounding box center [409, 54] width 6 height 6
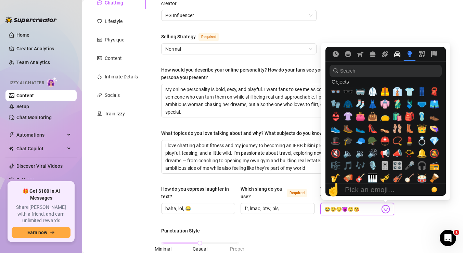
click at [397, 53] on icon "Travel & Places" at bounding box center [397, 54] width 6 height 6
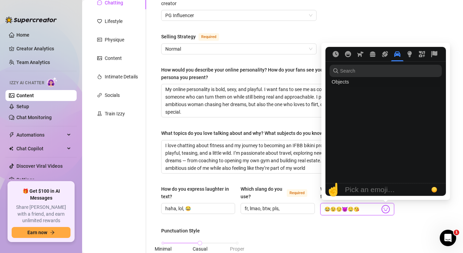
scroll to position [1295, 0]
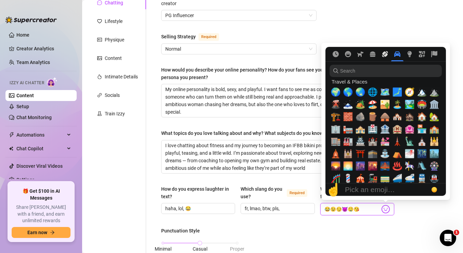
click at [389, 53] on button "Activity" at bounding box center [385, 54] width 12 height 6
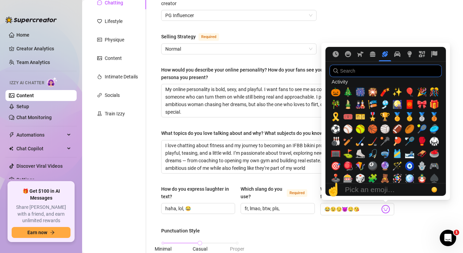
click at [373, 70] on input "search" at bounding box center [385, 71] width 112 height 12
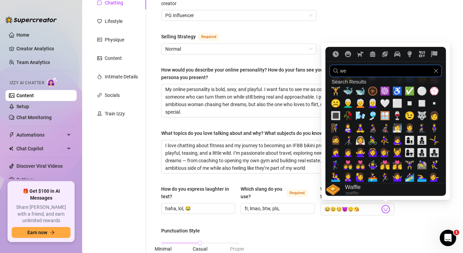
scroll to position [0, 0]
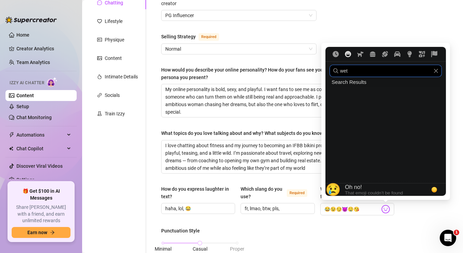
click at [345, 55] on icon "Smileys & People" at bounding box center [348, 54] width 6 height 6
click at [350, 55] on icon "Smileys & People" at bounding box center [348, 54] width 6 height 6
click at [436, 71] on icon "Clear" at bounding box center [436, 71] width 4 height 4
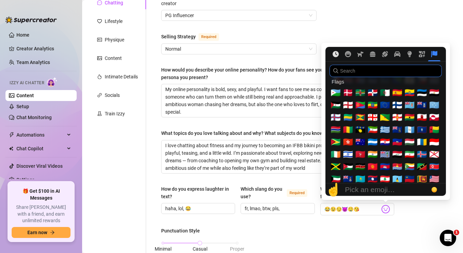
click at [335, 53] on icon "Frequently used" at bounding box center [336, 54] width 6 height 6
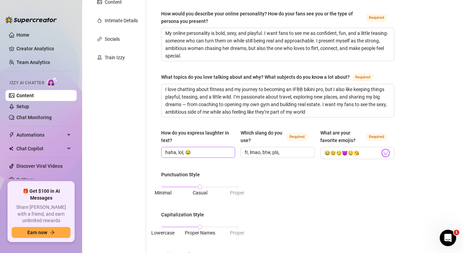
scroll to position [162, 0]
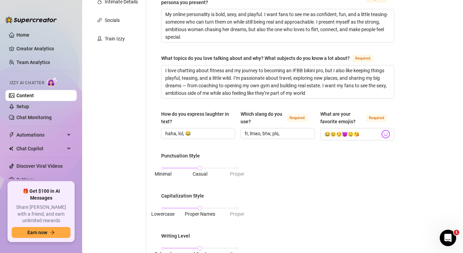
click at [293, 181] on div "Punctuation Style Minimal Casual Proper Capitalization Style Lowercase Proper N…" at bounding box center [277, 237] width 233 height 170
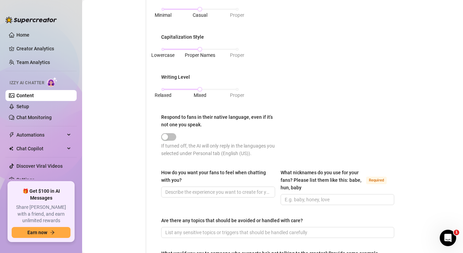
scroll to position [324, 0]
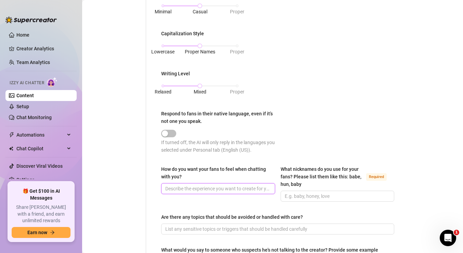
click at [253, 186] on input "How do you want your fans to feel when chatting with you?" at bounding box center [217, 189] width 104 height 8
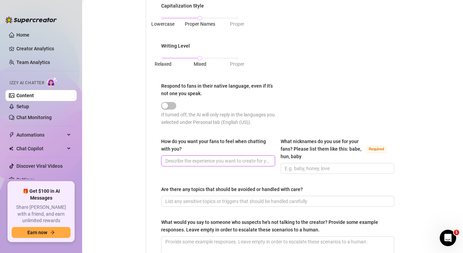
scroll to position [352, 0]
click at [213, 163] on input "How do you want your fans to feel when chatting with you?" at bounding box center [217, 161] width 104 height 8
paste input "i want my fans to feel desired, excited, and completely hooked when they chat w…"
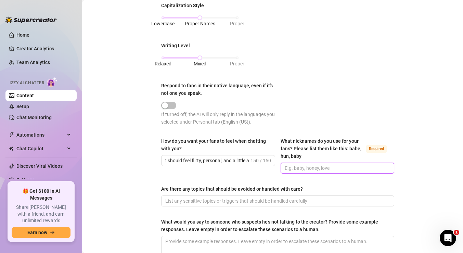
scroll to position [0, 0]
click at [305, 167] on input "What nicknames do you use for your fans? Please list them like this: babe, hun,…" at bounding box center [337, 168] width 104 height 8
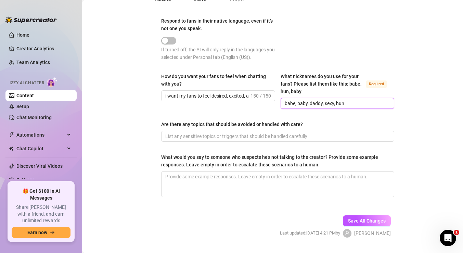
scroll to position [433, 0]
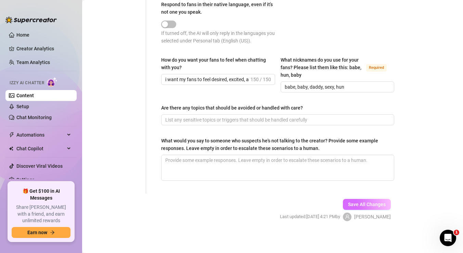
click at [358, 206] on span "Save All Changes" at bounding box center [367, 203] width 38 height 5
